Goal: Task Accomplishment & Management: Manage account settings

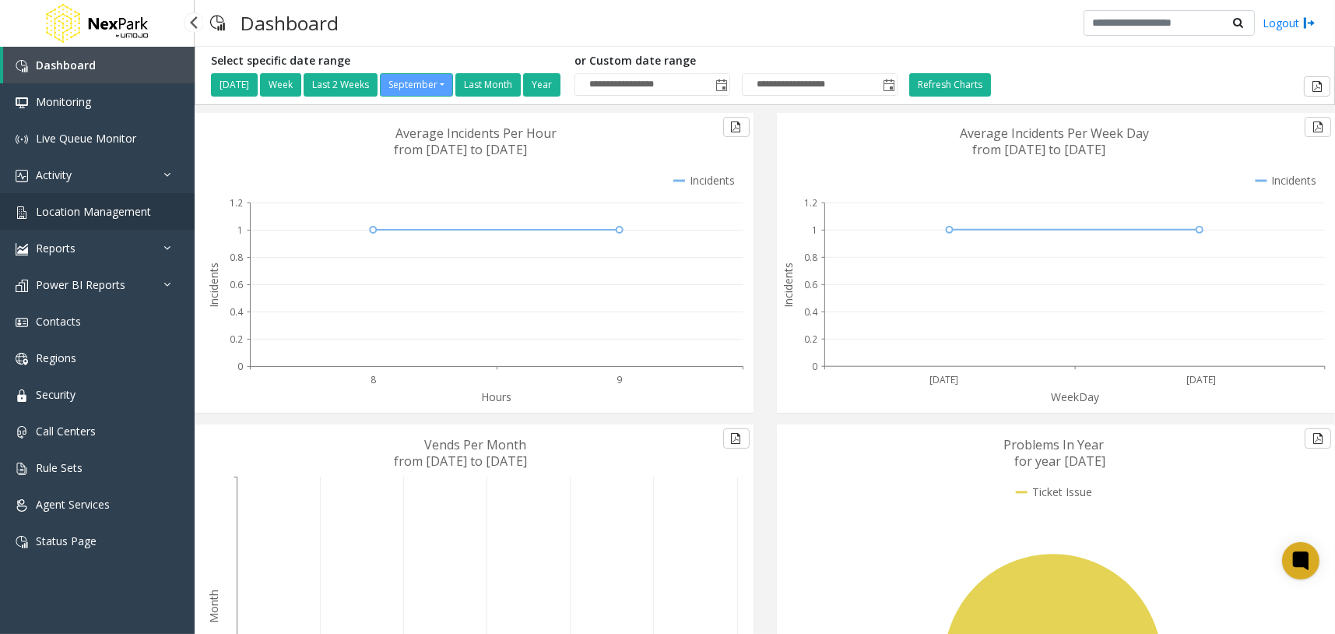
click at [154, 202] on link "Location Management" at bounding box center [97, 211] width 195 height 37
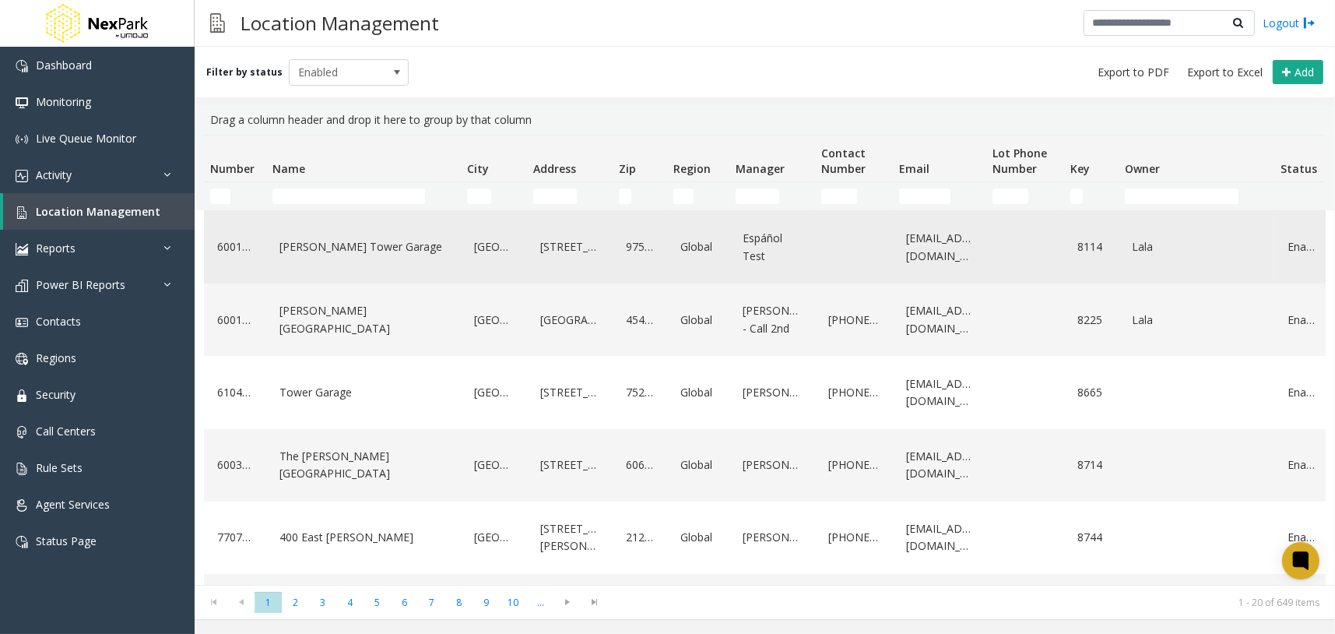
click at [336, 254] on link "[PERSON_NAME] Tower Garage" at bounding box center [364, 246] width 176 height 25
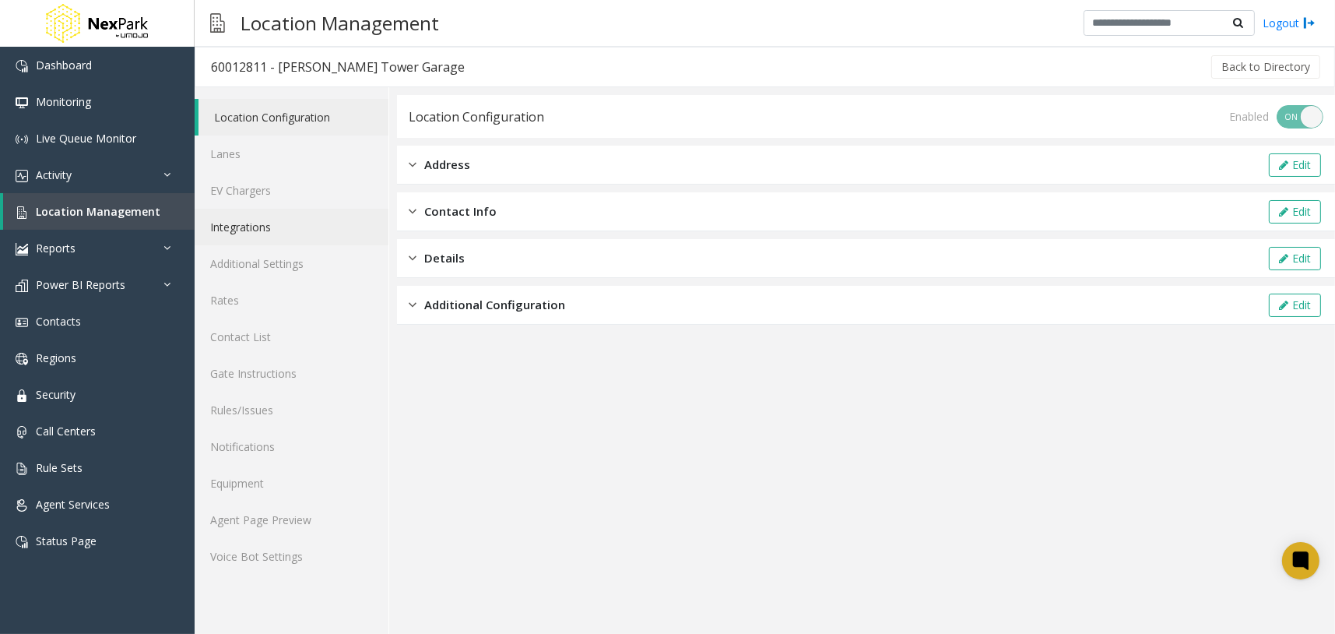
click at [329, 214] on link "Integrations" at bounding box center [292, 227] width 194 height 37
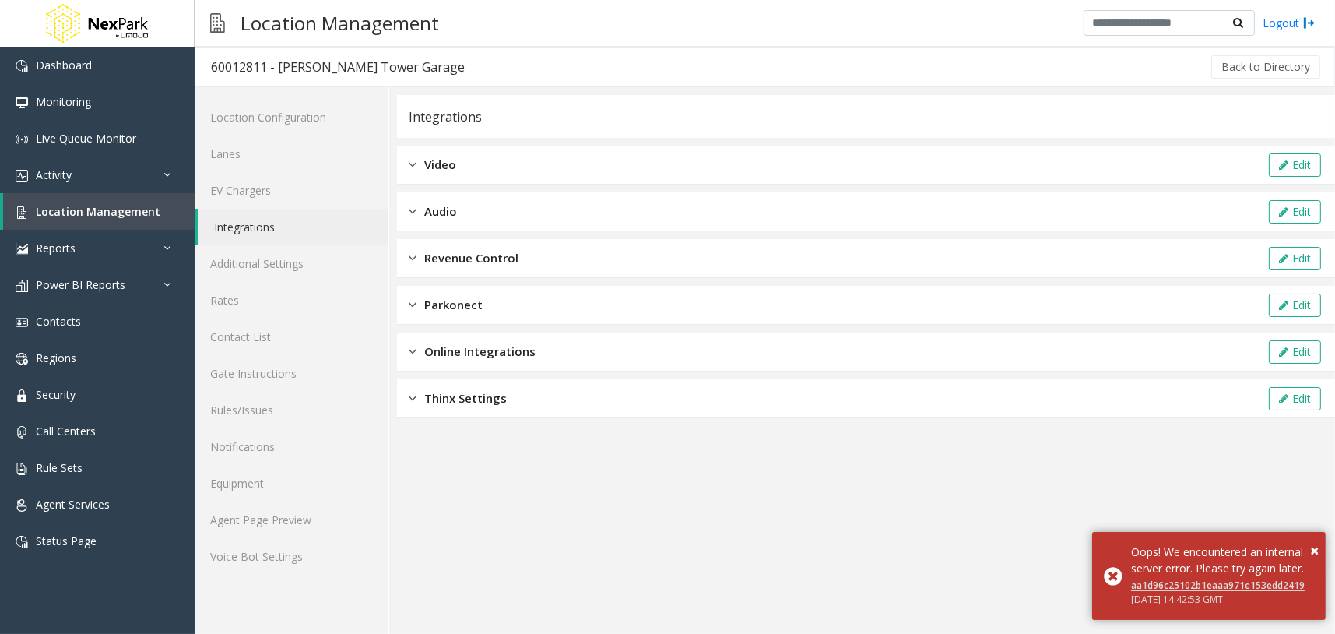
click at [500, 168] on div "Video Edit" at bounding box center [866, 165] width 938 height 39
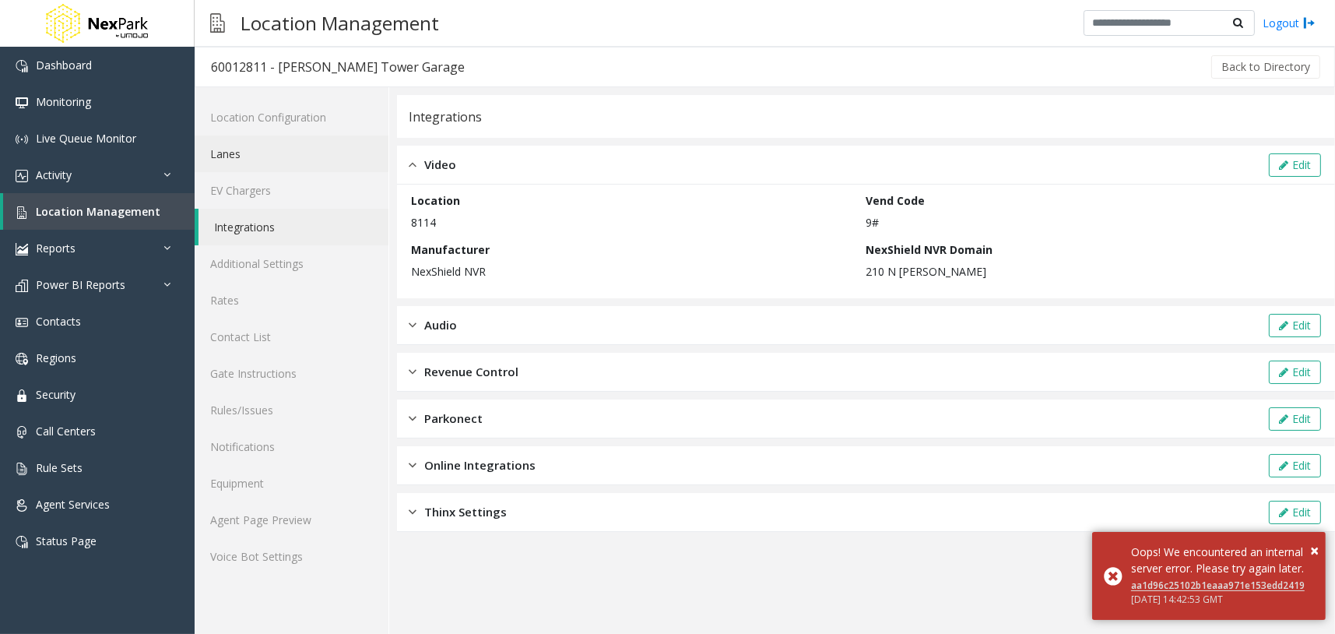
click at [301, 159] on link "Lanes" at bounding box center [292, 153] width 194 height 37
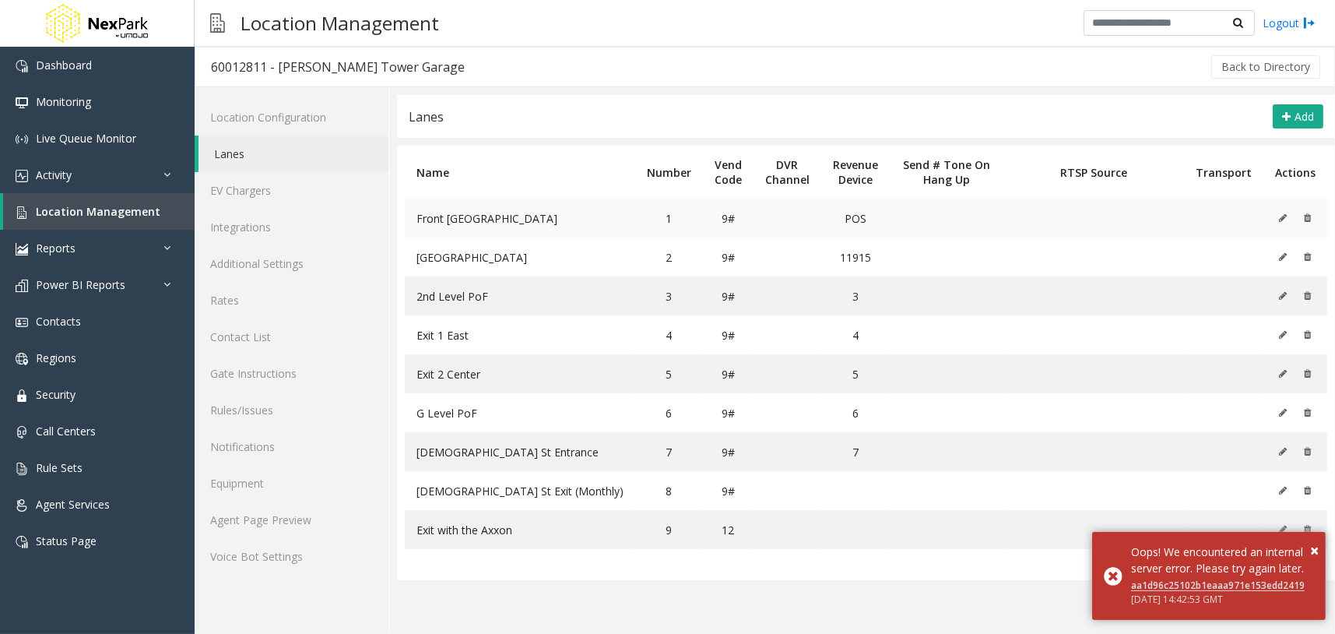
click at [1275, 215] on td at bounding box center [1295, 218] width 64 height 39
click at [1281, 218] on icon at bounding box center [1283, 217] width 8 height 9
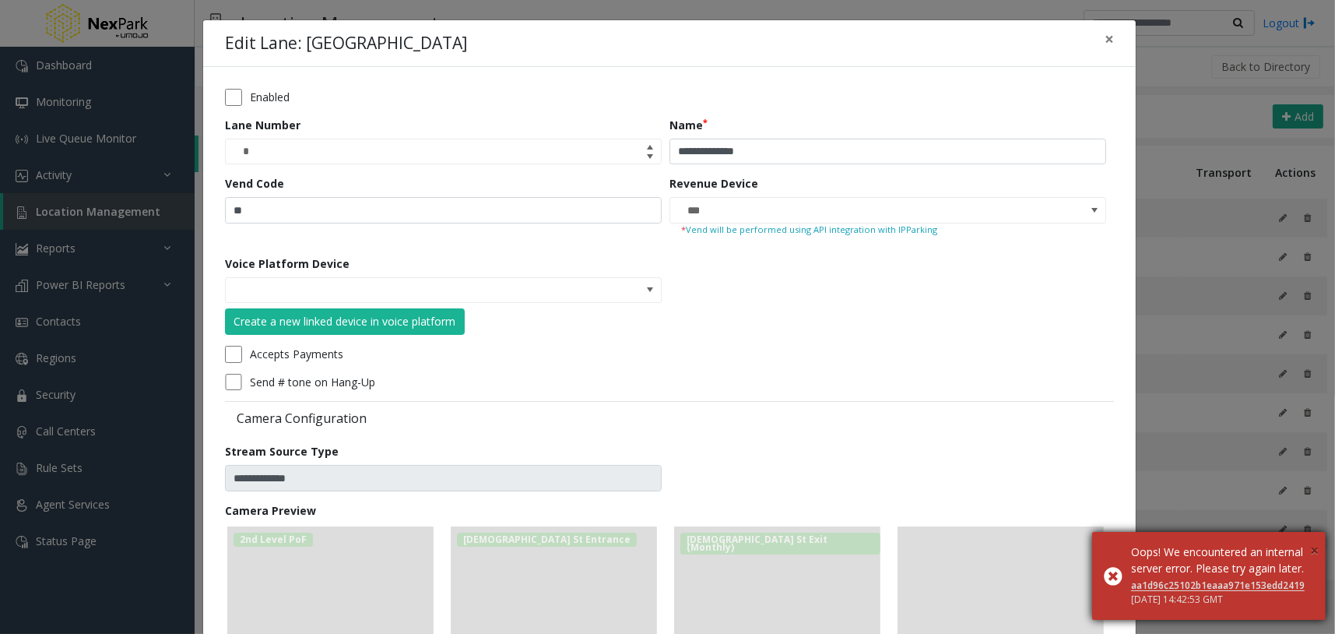
click at [1313, 539] on span "×" at bounding box center [1314, 549] width 9 height 21
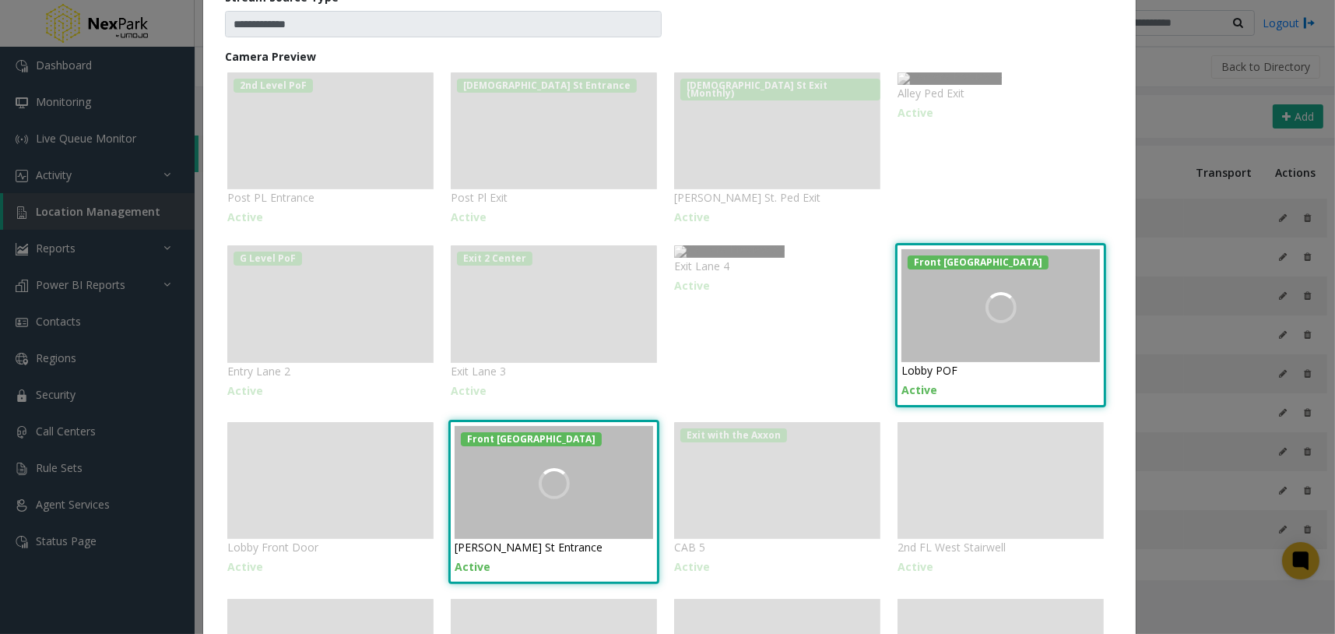
scroll to position [487, 0]
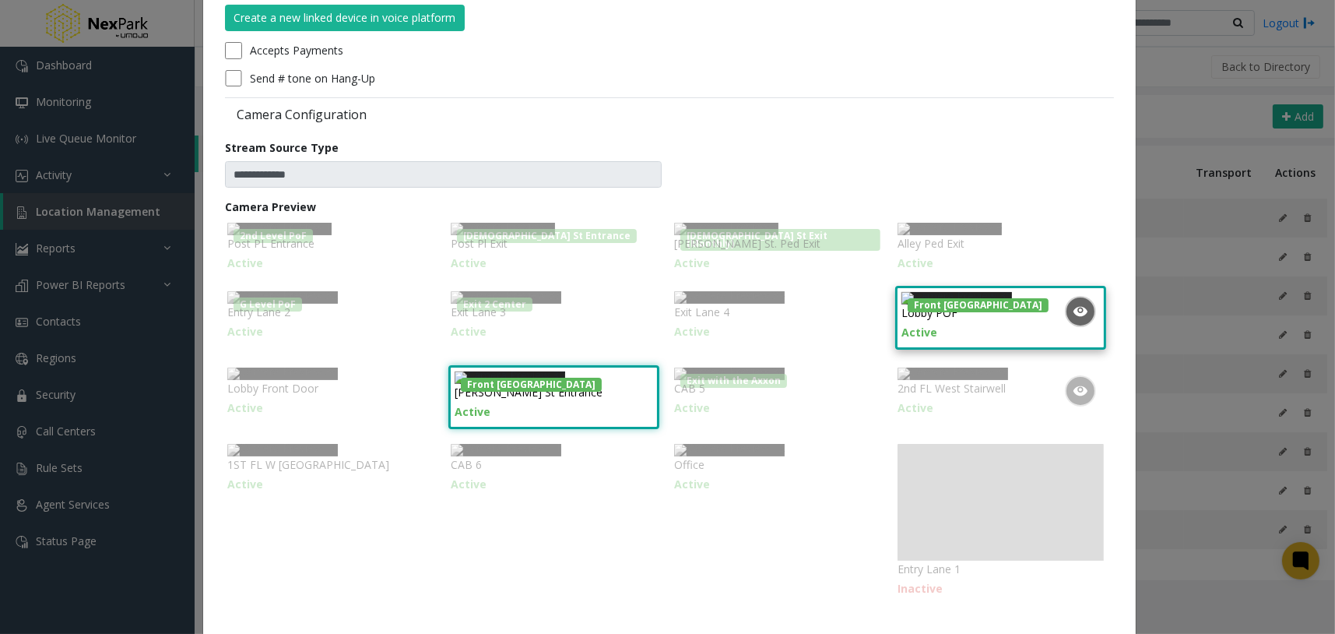
click at [982, 304] on img at bounding box center [956, 298] width 111 height 12
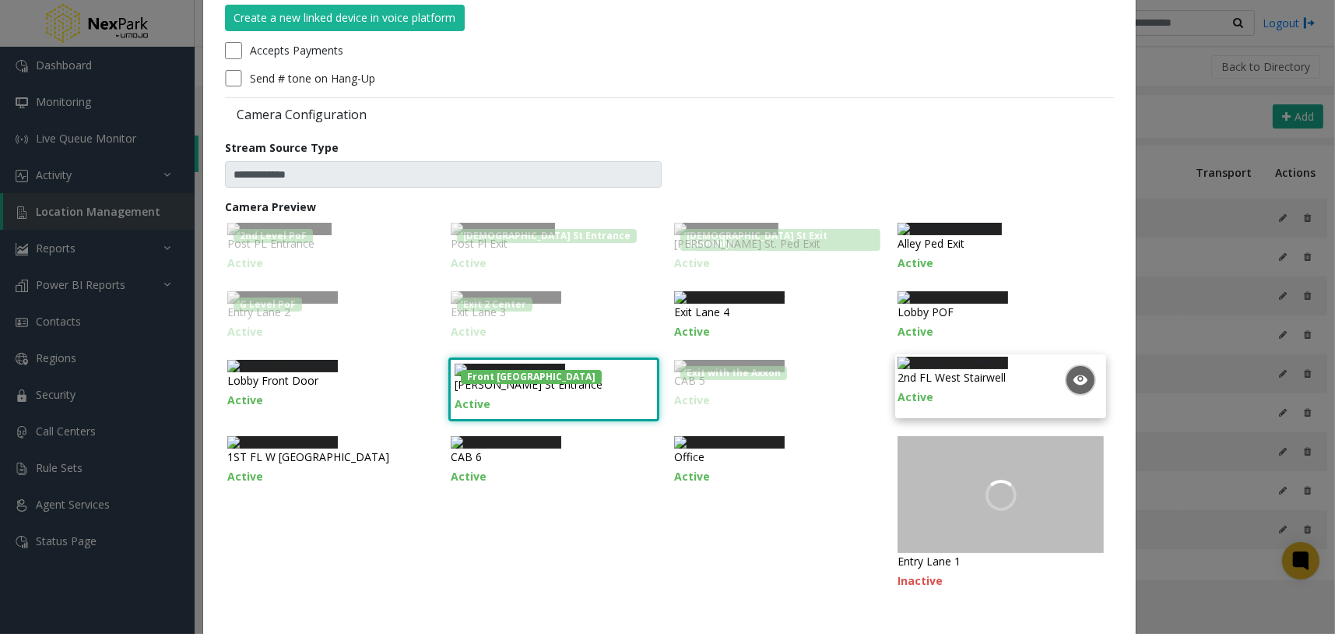
scroll to position [696, 0]
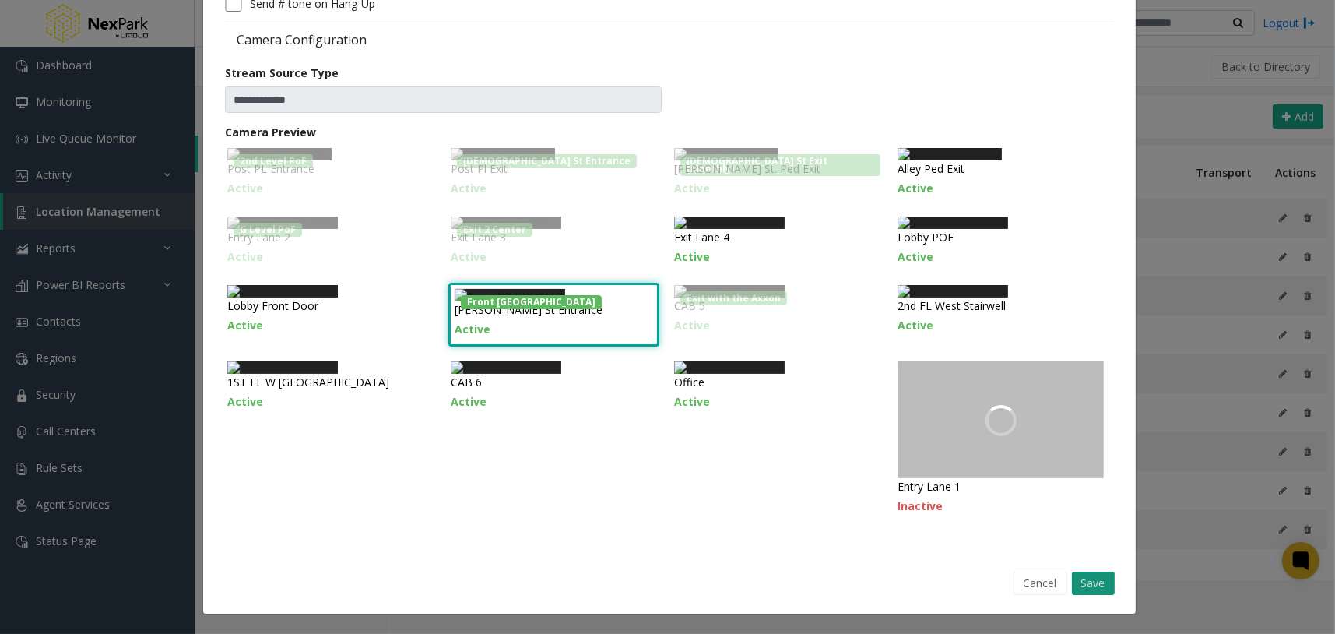
click at [1084, 582] on button "Save" at bounding box center [1093, 582] width 43 height 23
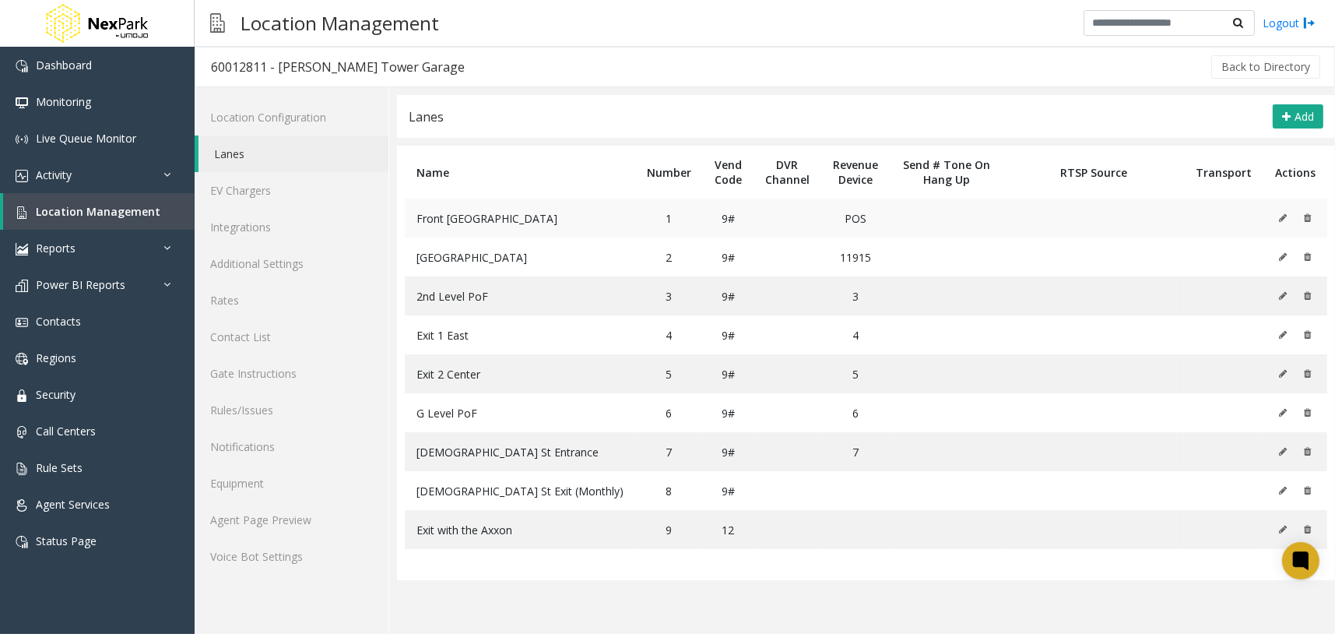
click at [1284, 216] on icon at bounding box center [1283, 217] width 8 height 9
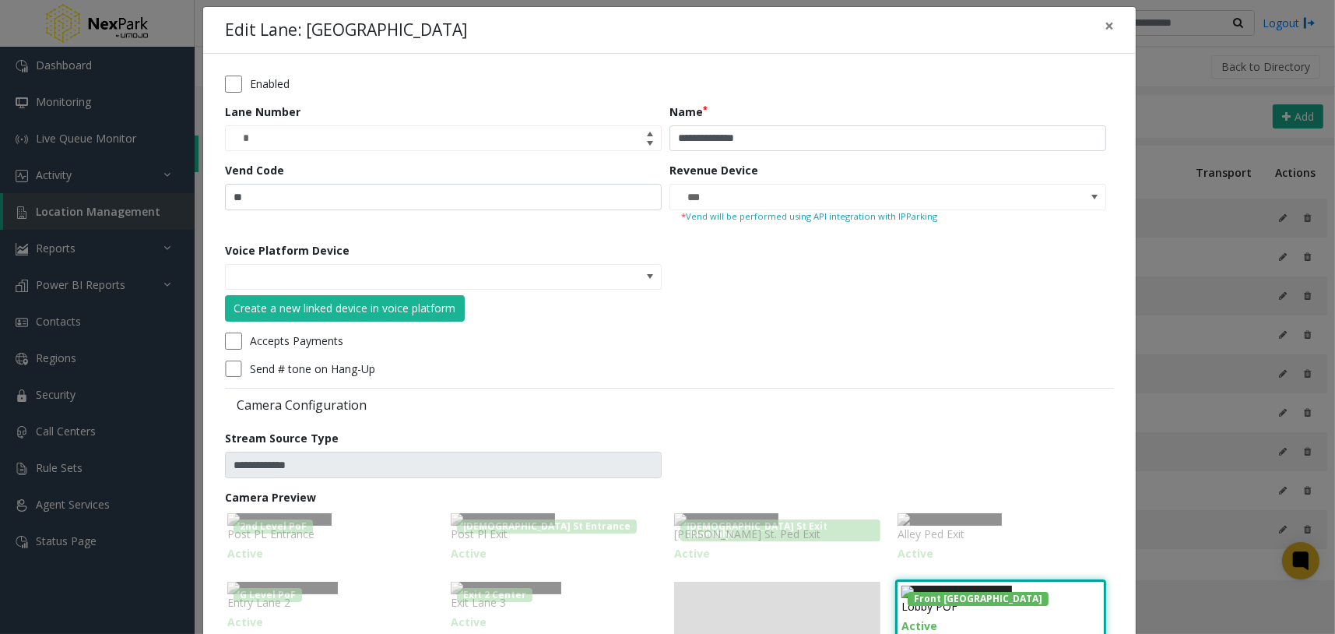
scroll to position [0, 0]
